Goal: Information Seeking & Learning: Learn about a topic

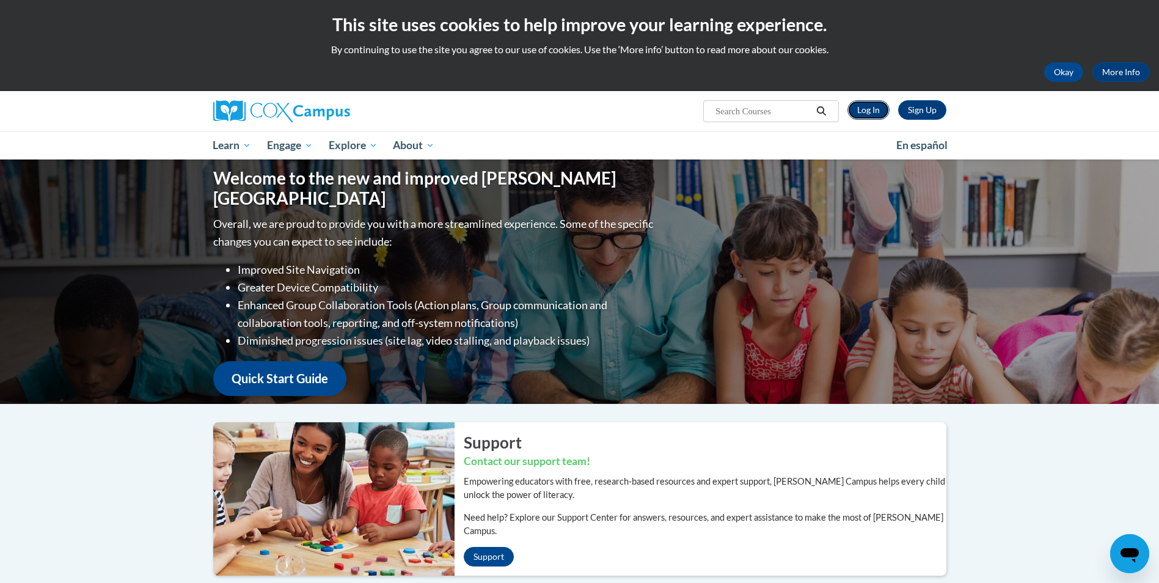
click at [860, 104] on link "Log In" at bounding box center [869, 110] width 42 height 20
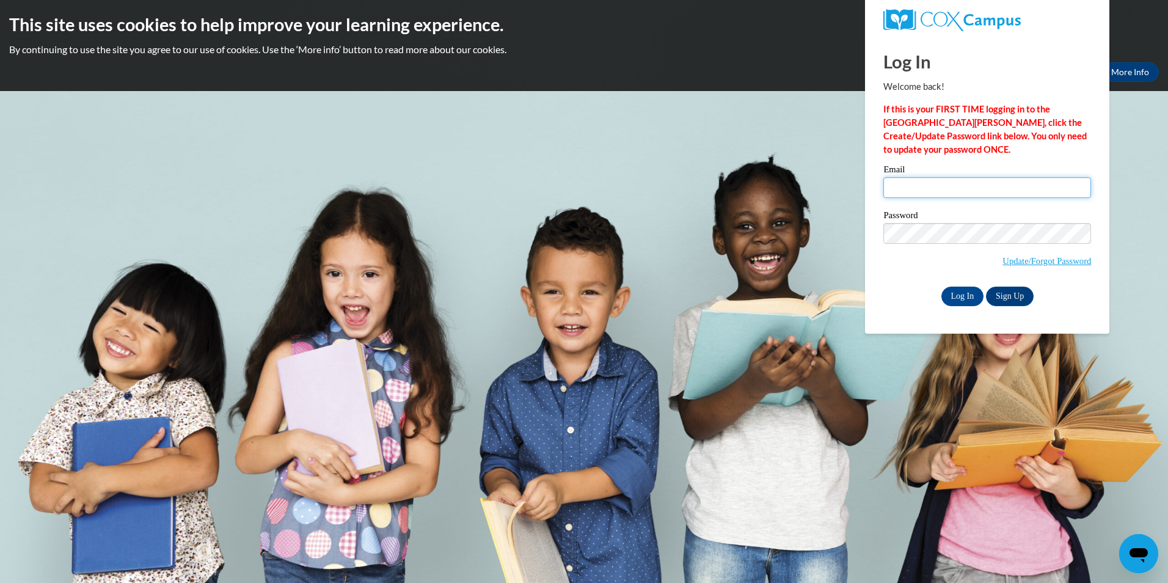
click at [896, 186] on input "Email" at bounding box center [988, 187] width 208 height 21
type input "ckrake@stmlc.org"
click at [958, 294] on input "Log In" at bounding box center [963, 297] width 43 height 20
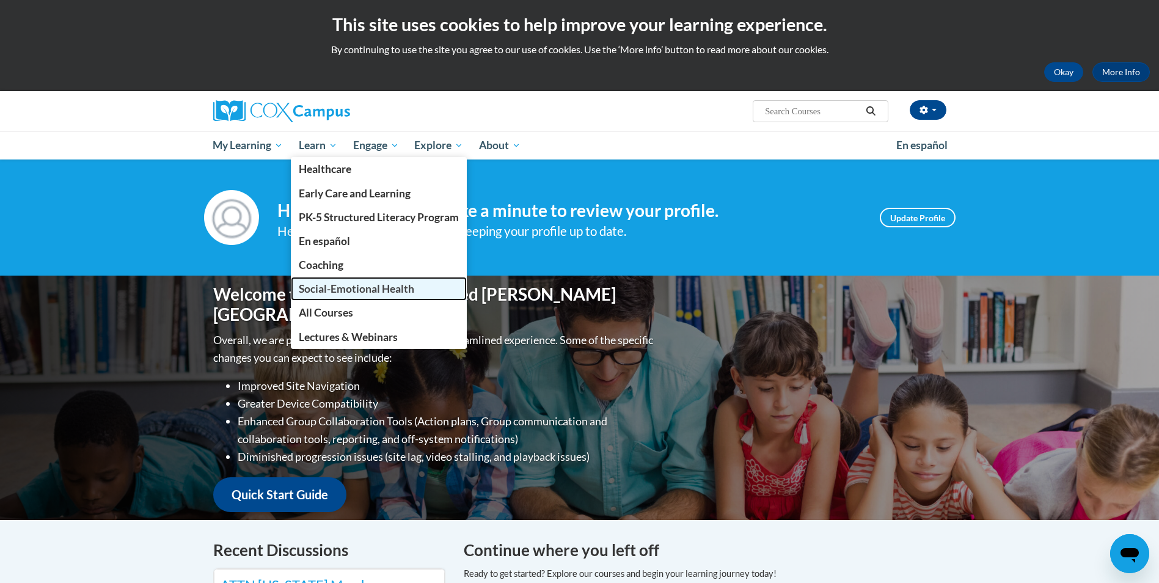
click at [371, 287] on span "Social-Emotional Health" at bounding box center [356, 288] width 115 height 13
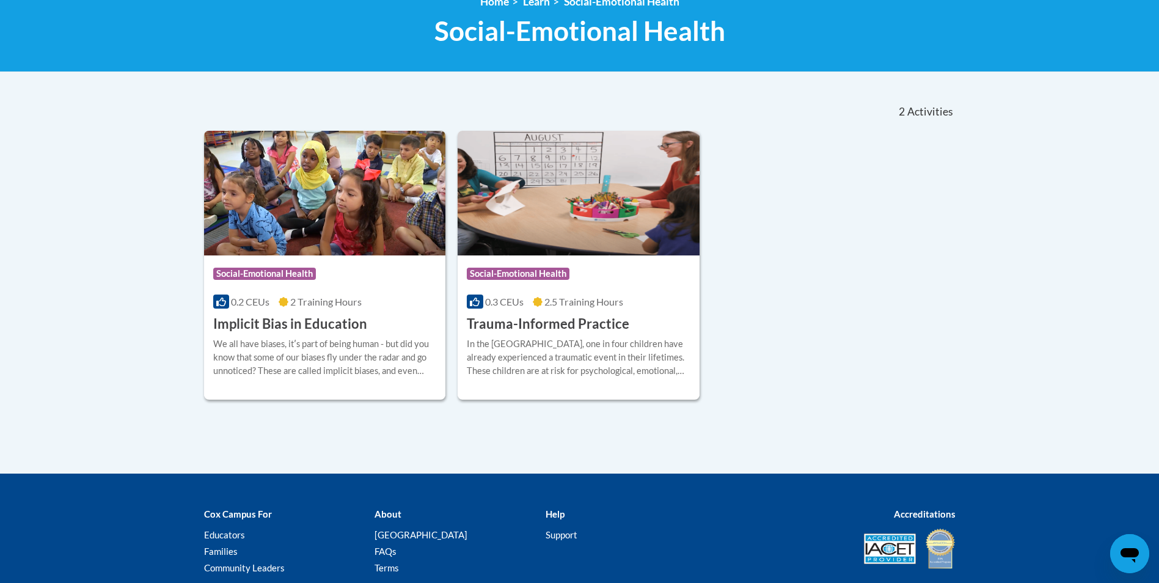
scroll to position [183, 0]
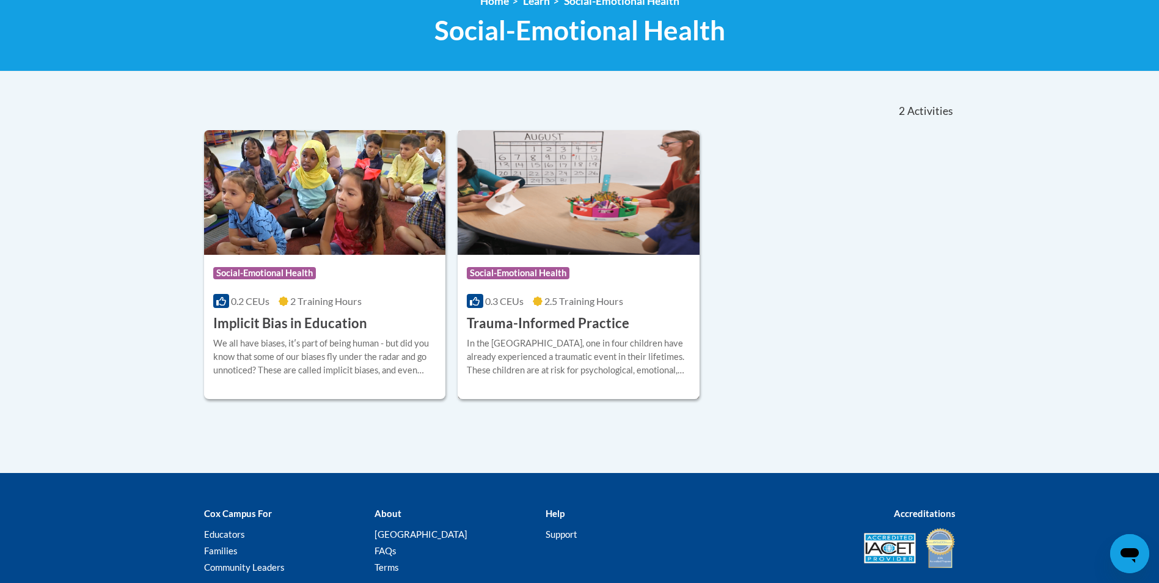
click at [551, 324] on h3 "Trauma-Informed Practice" at bounding box center [548, 323] width 163 height 19
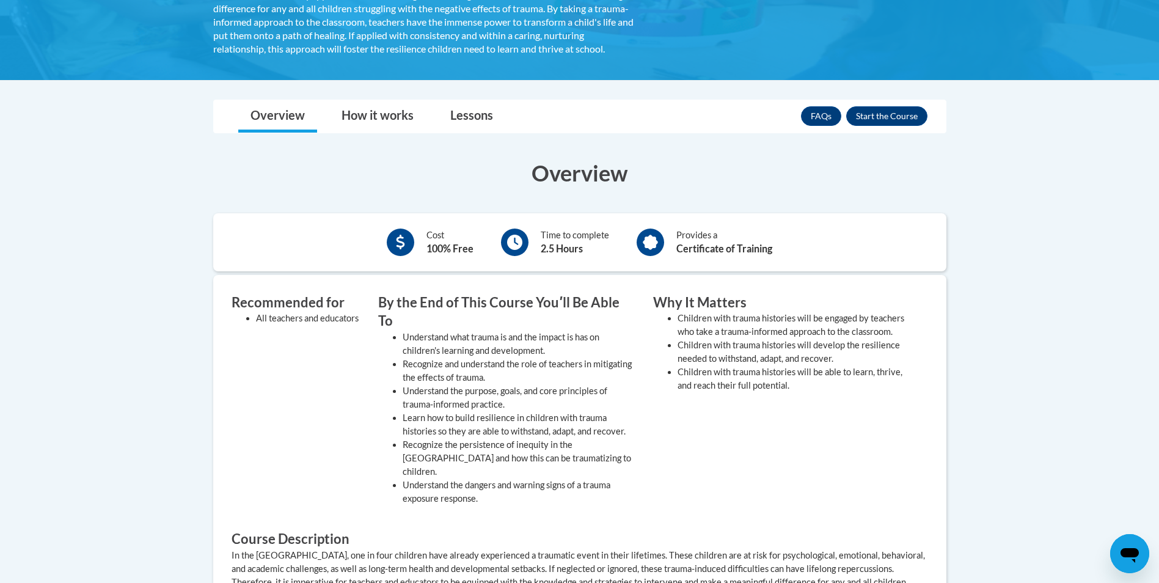
scroll to position [313, 0]
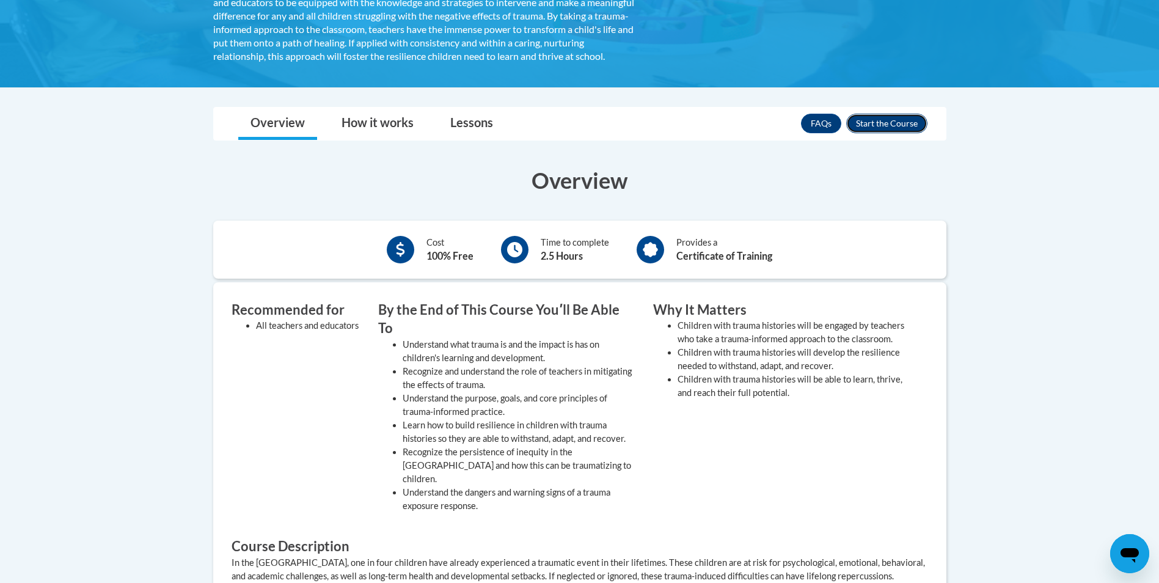
click at [870, 133] on button "Enroll" at bounding box center [886, 124] width 81 height 20
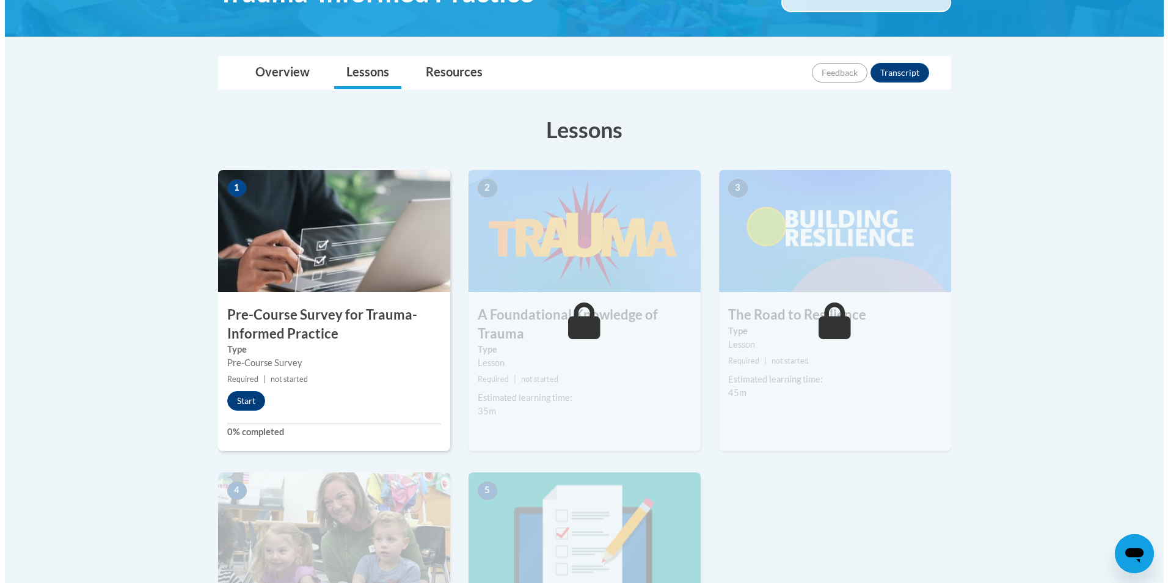
scroll to position [244, 0]
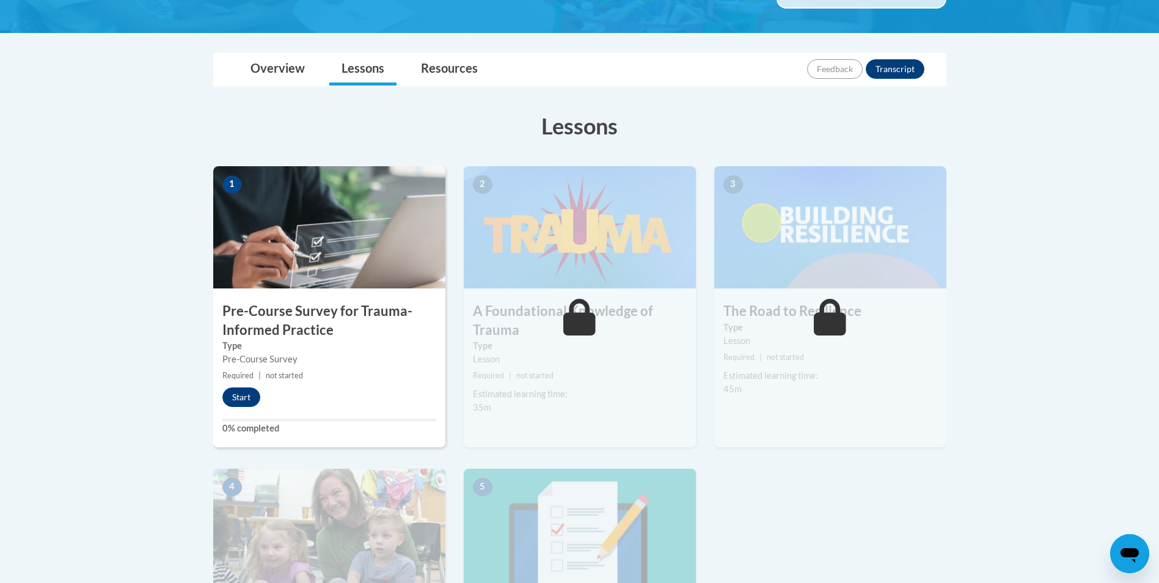
click at [357, 314] on h3 "Pre-Course Survey for Trauma-Informed Practice" at bounding box center [329, 321] width 232 height 38
click at [246, 394] on button "Start" at bounding box center [241, 397] width 38 height 20
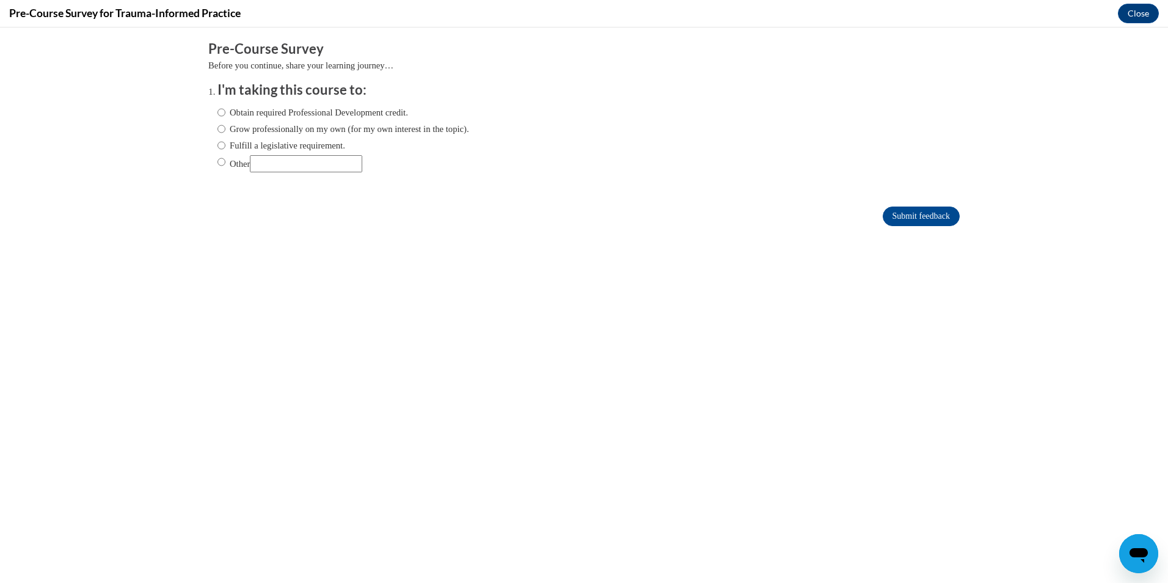
scroll to position [0, 0]
click at [218, 128] on input "Grow professionally on my own (for my own interest in the topic)." at bounding box center [222, 128] width 8 height 13
radio input "true"
click at [915, 219] on input "Submit feedback" at bounding box center [921, 217] width 77 height 20
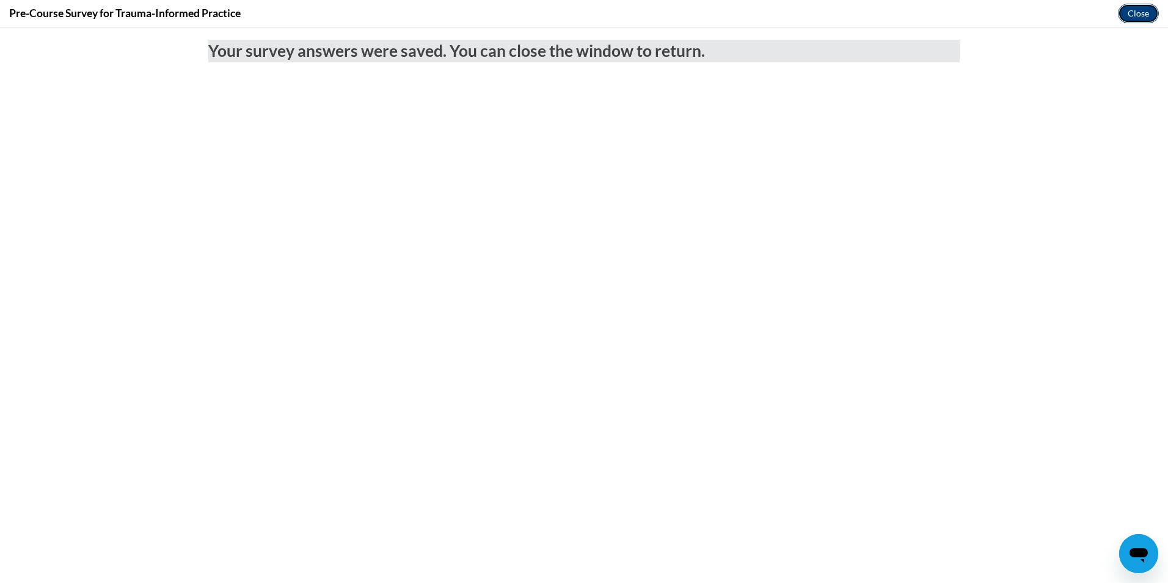
click at [1131, 9] on button "Close" at bounding box center [1138, 14] width 41 height 20
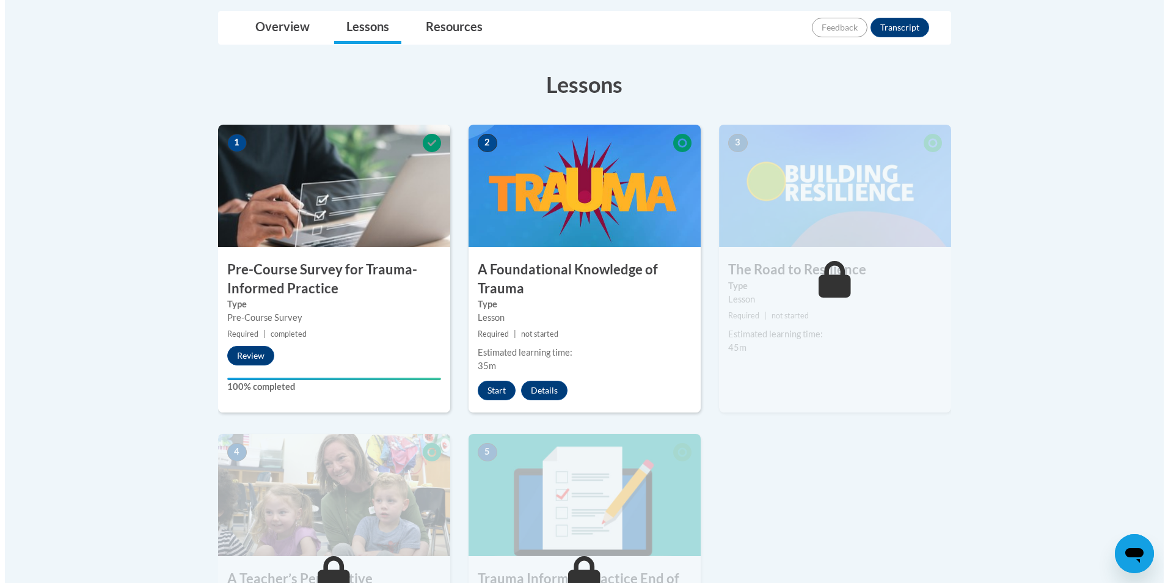
scroll to position [428, 0]
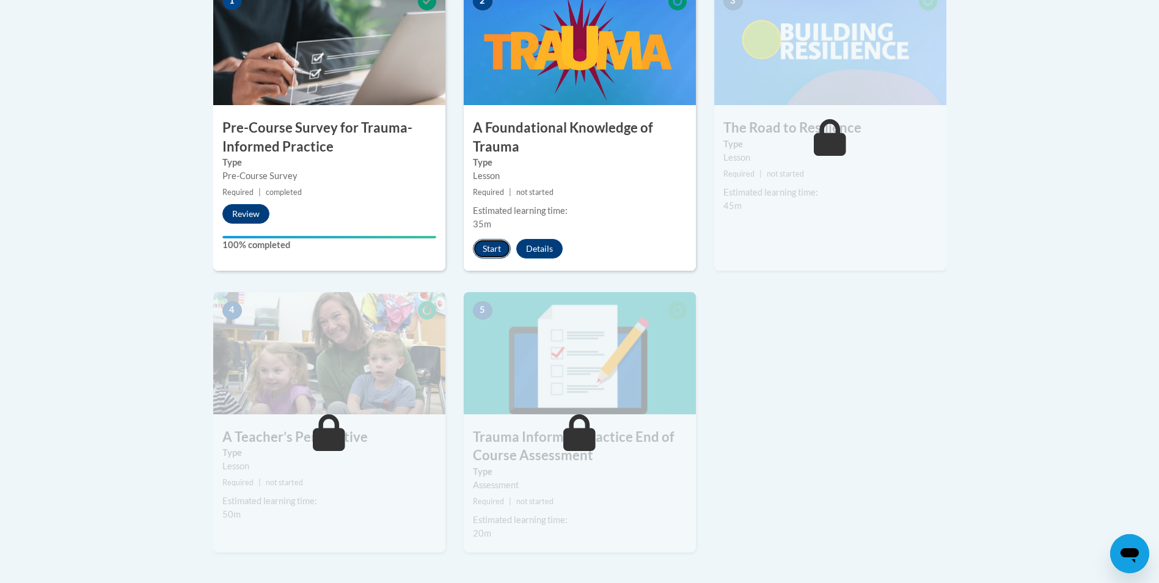
click at [488, 249] on button "Start" at bounding box center [492, 249] width 38 height 20
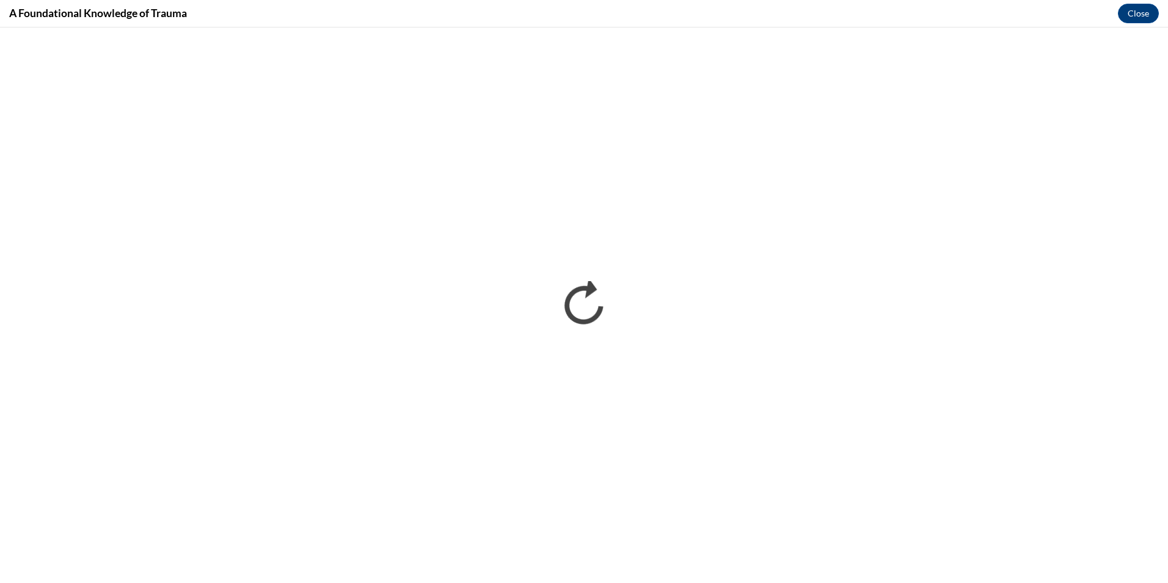
scroll to position [0, 0]
